Goal: Find specific page/section: Find specific page/section

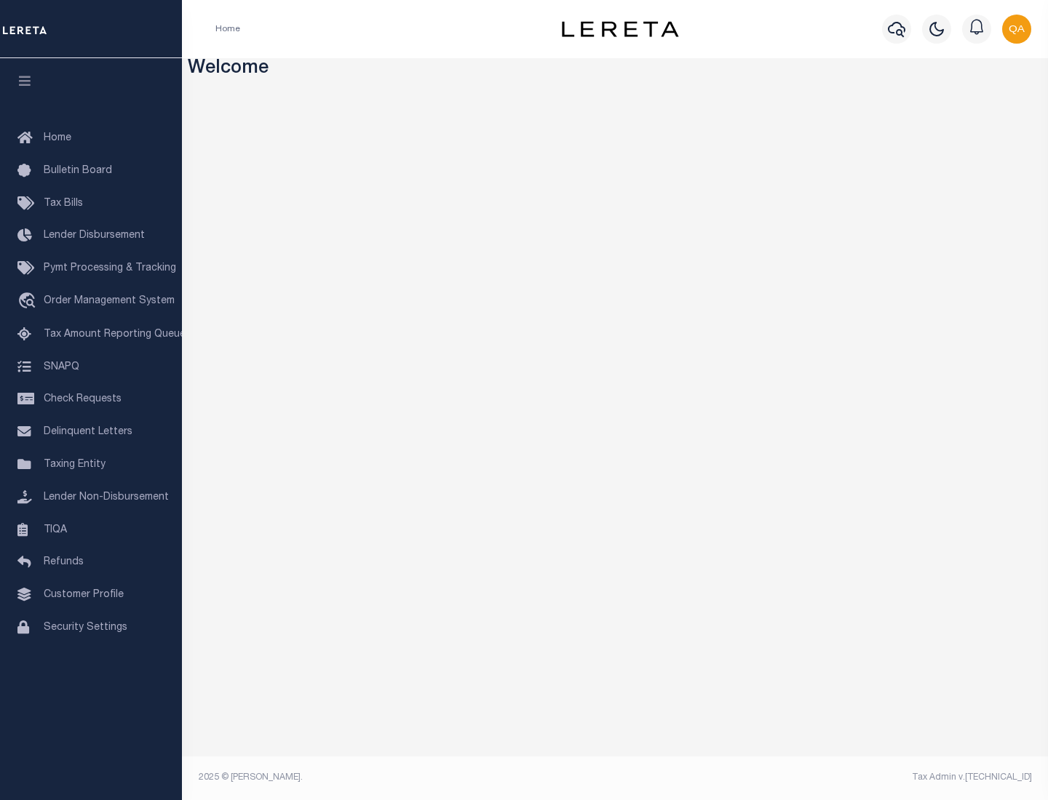
click at [91, 530] on link "TIQA" at bounding box center [91, 530] width 182 height 33
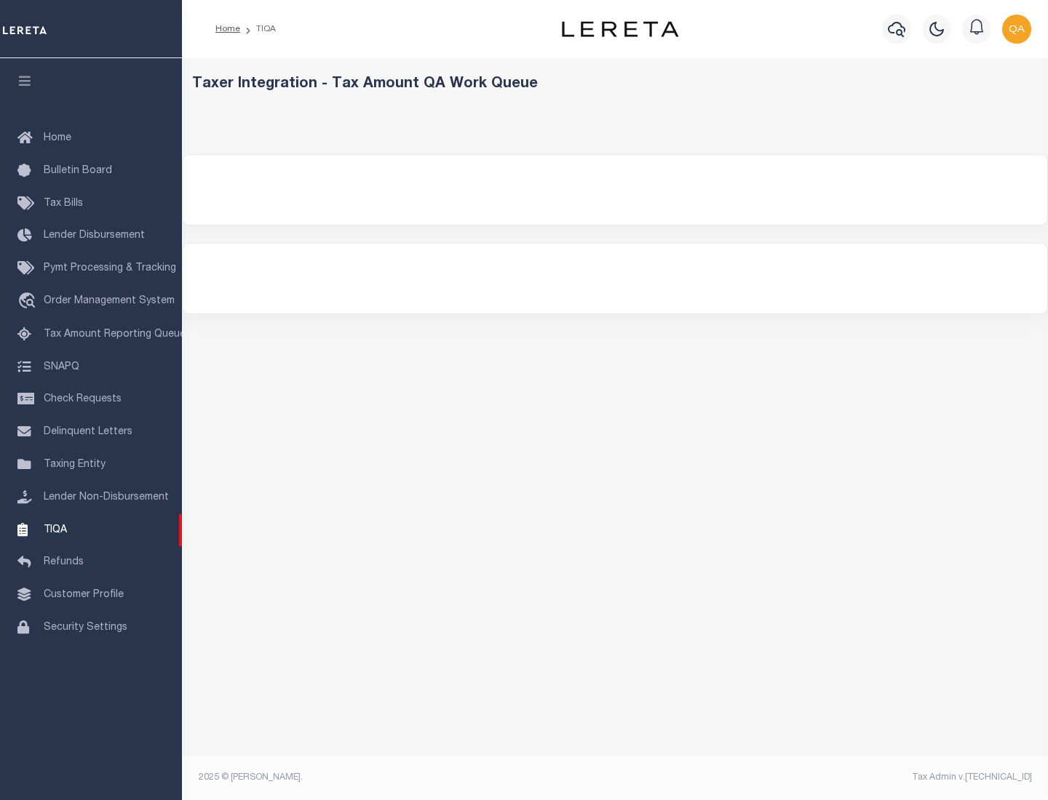
select select "200"
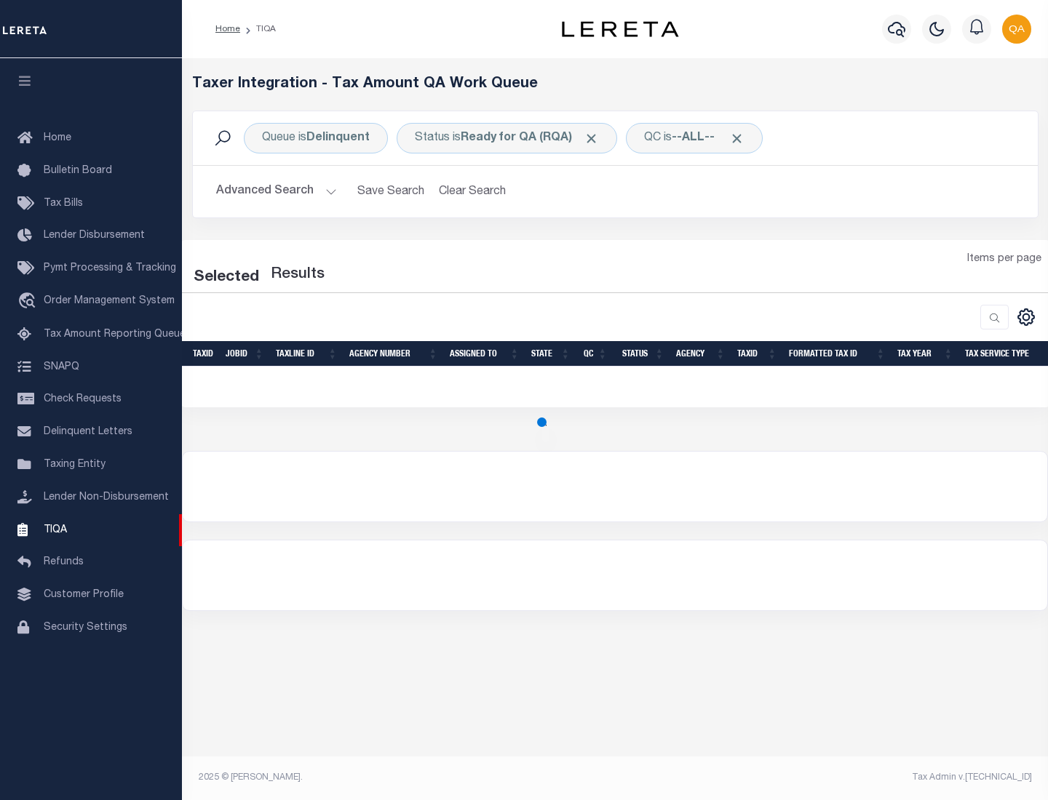
select select "200"
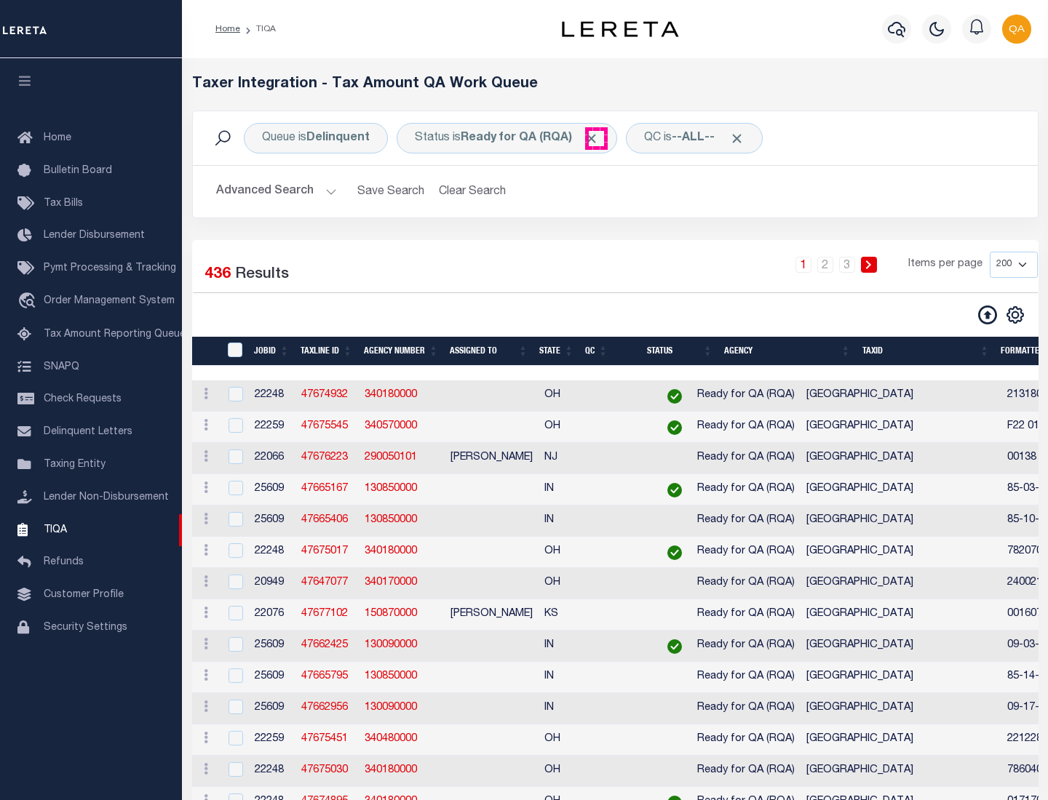
click at [596, 138] on span "Click to Remove" at bounding box center [590, 138] width 15 height 15
